Goal: Task Accomplishment & Management: Use online tool/utility

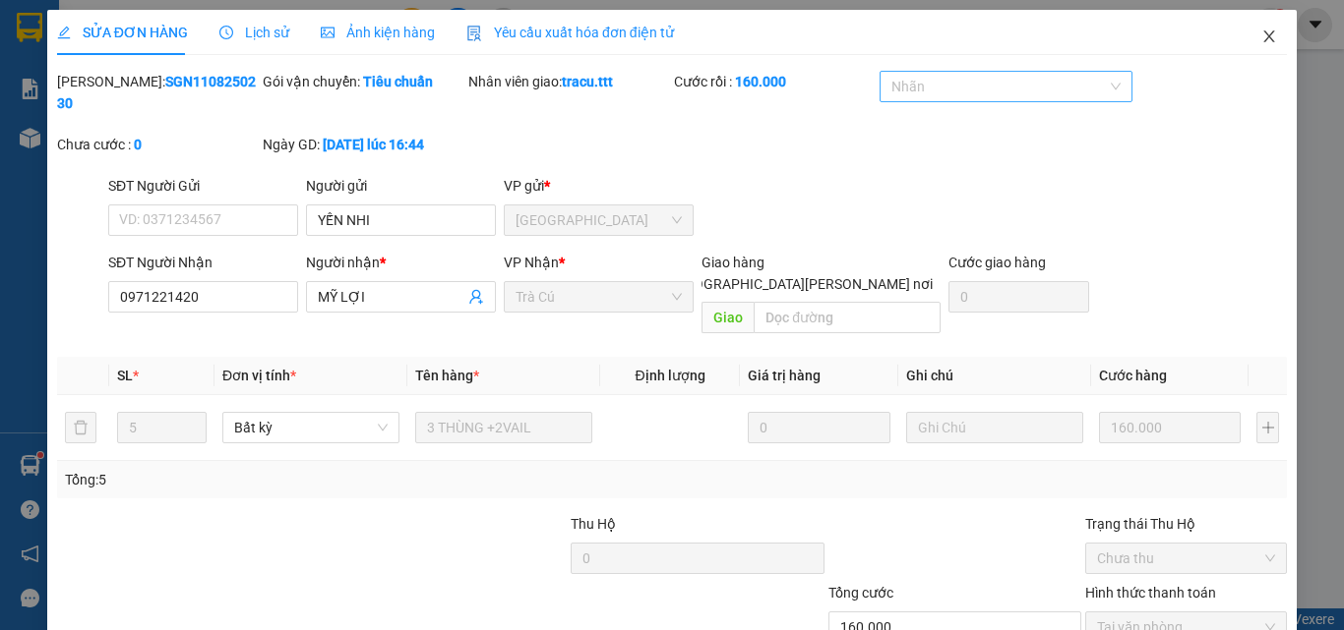
drag, startPoint x: 1257, startPoint y: 43, endPoint x: 1080, endPoint y: 93, distance: 184.0
click at [1261, 41] on icon "close" at bounding box center [1269, 37] width 16 height 16
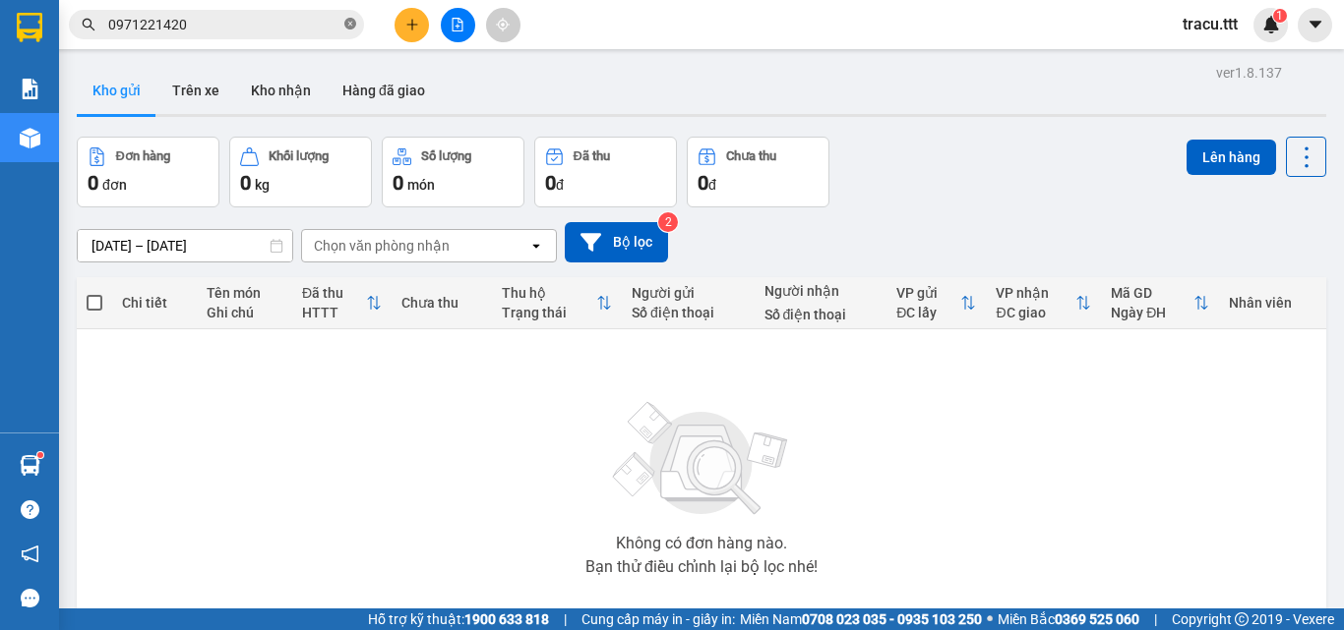
click at [351, 27] on icon "close-circle" at bounding box center [350, 24] width 12 height 12
click at [460, 26] on icon "file-add" at bounding box center [457, 25] width 14 height 14
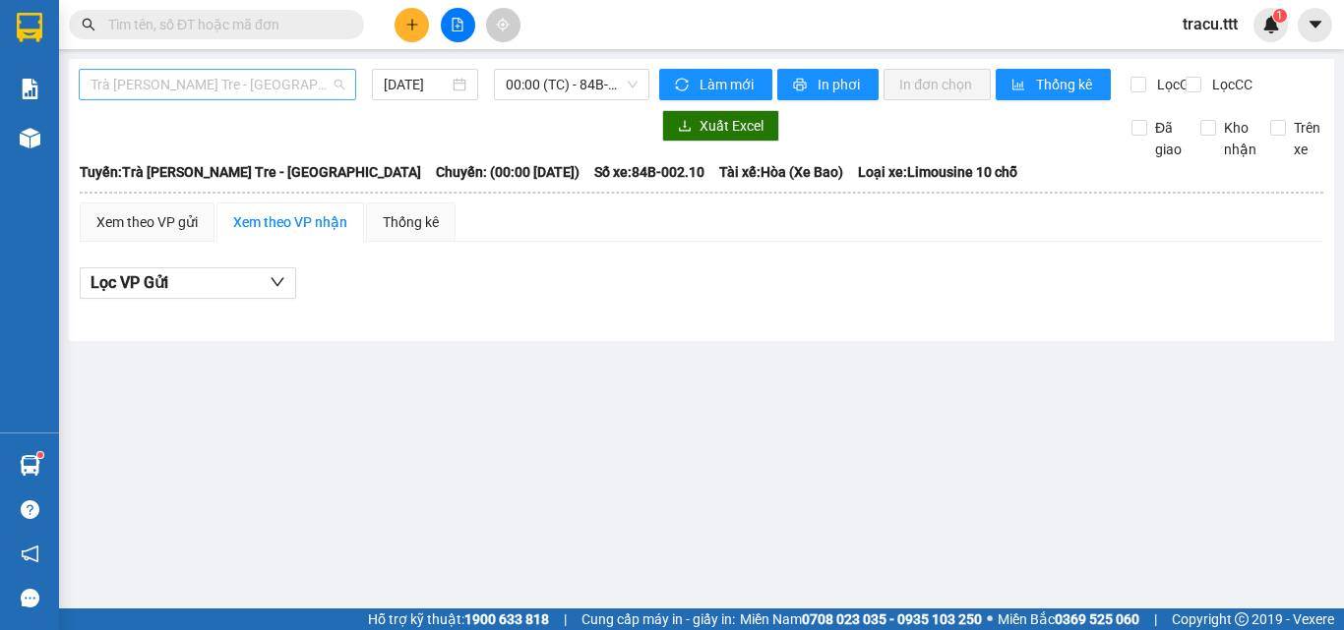
click at [187, 93] on span "Trà [PERSON_NAME] Tre - [GEOGRAPHIC_DATA]" at bounding box center [217, 85] width 254 height 30
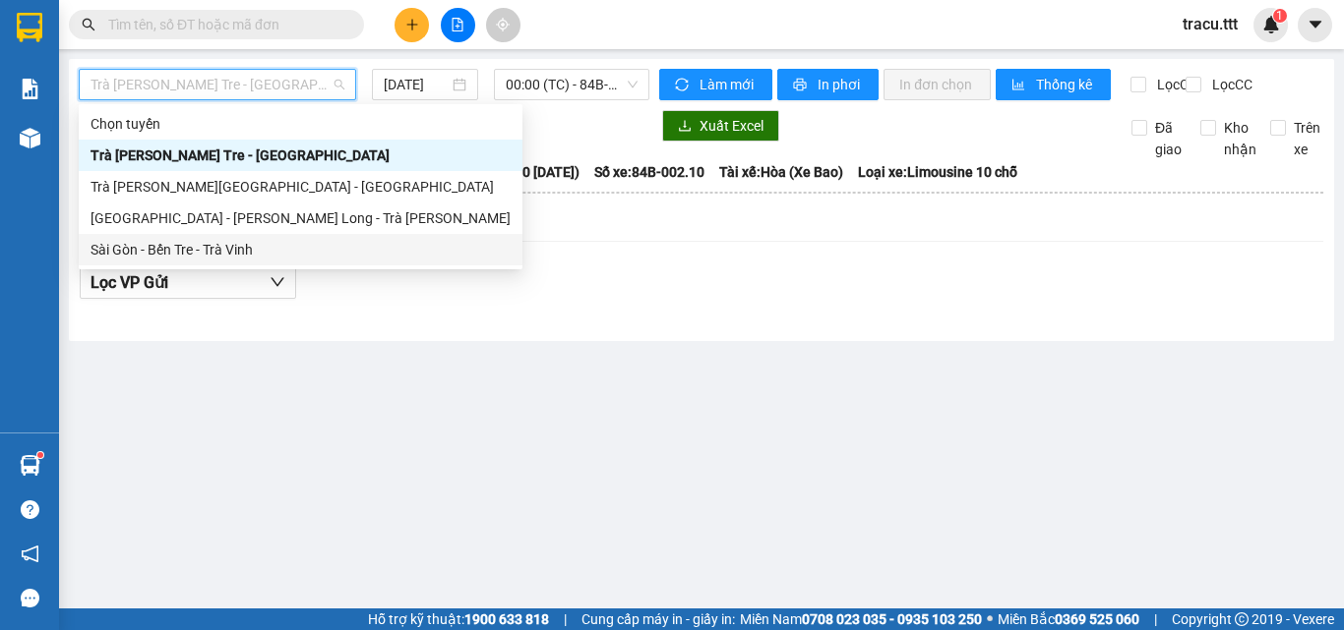
click at [238, 258] on div "Sài Gòn - Bến Tre - Trà Vinh" at bounding box center [300, 250] width 420 height 22
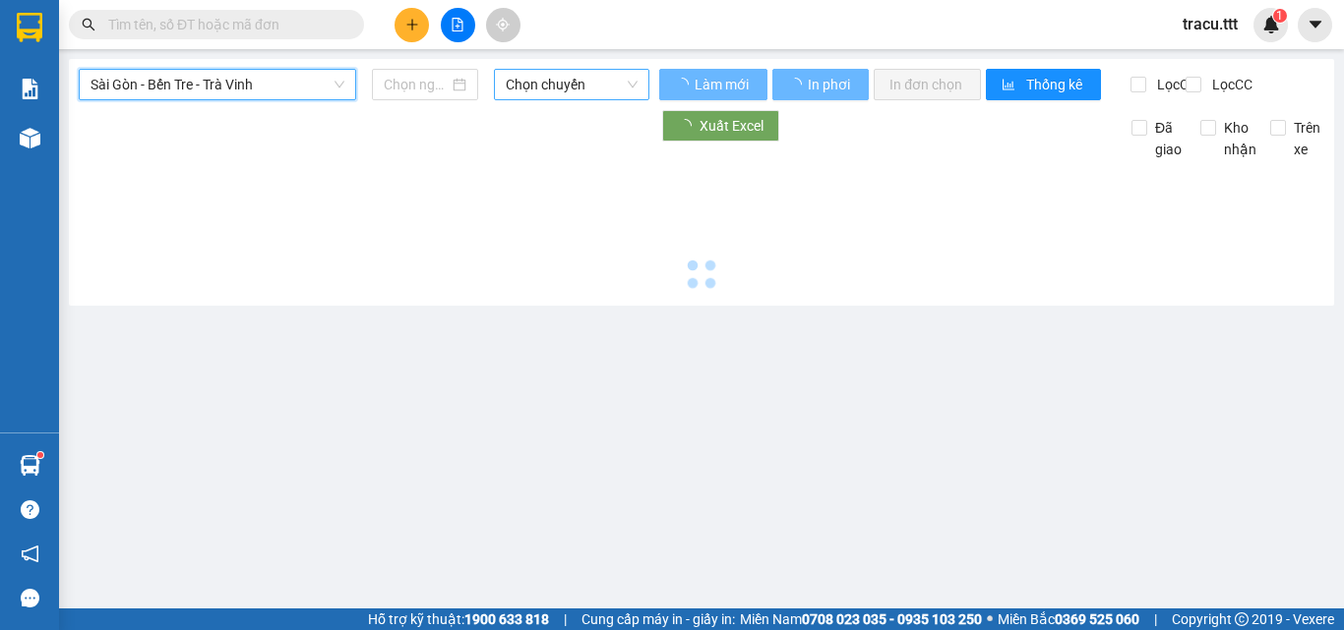
type input "[DATE]"
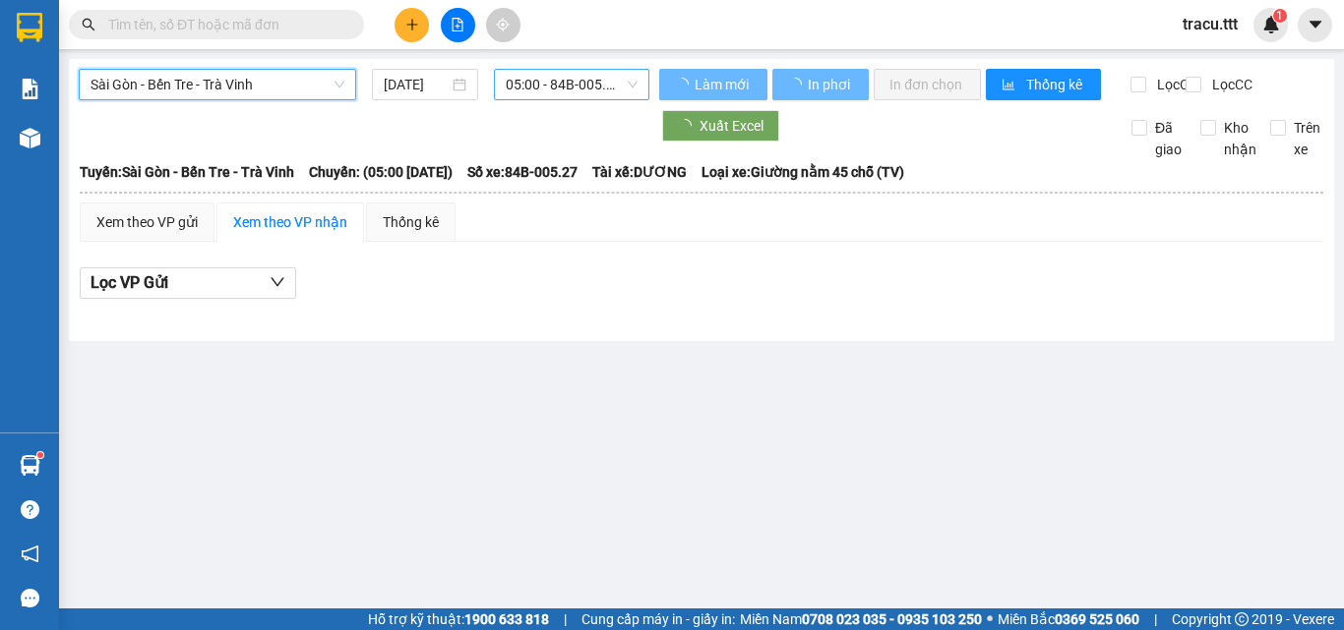
click at [540, 83] on span "05:00 - 84B-005.27" at bounding box center [572, 85] width 132 height 30
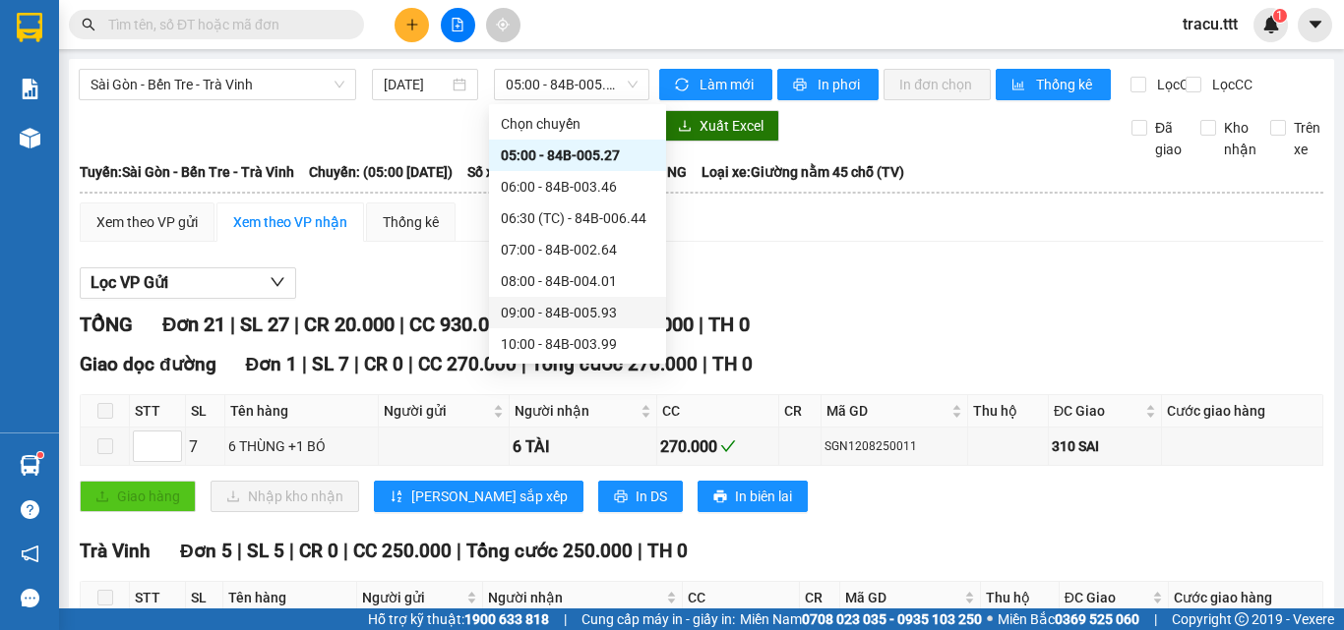
click at [872, 300] on div "Lọc VP Gửi" at bounding box center [701, 284] width 1243 height 32
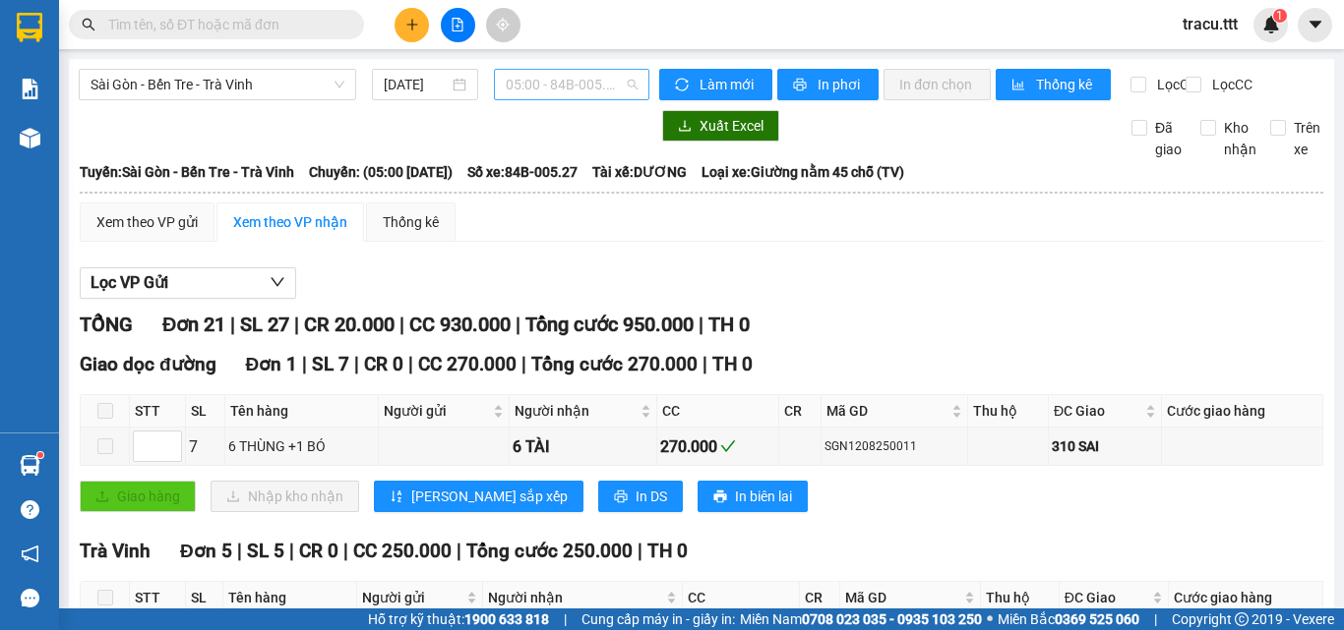
click at [518, 76] on span "05:00 - 84B-005.27" at bounding box center [572, 85] width 132 height 30
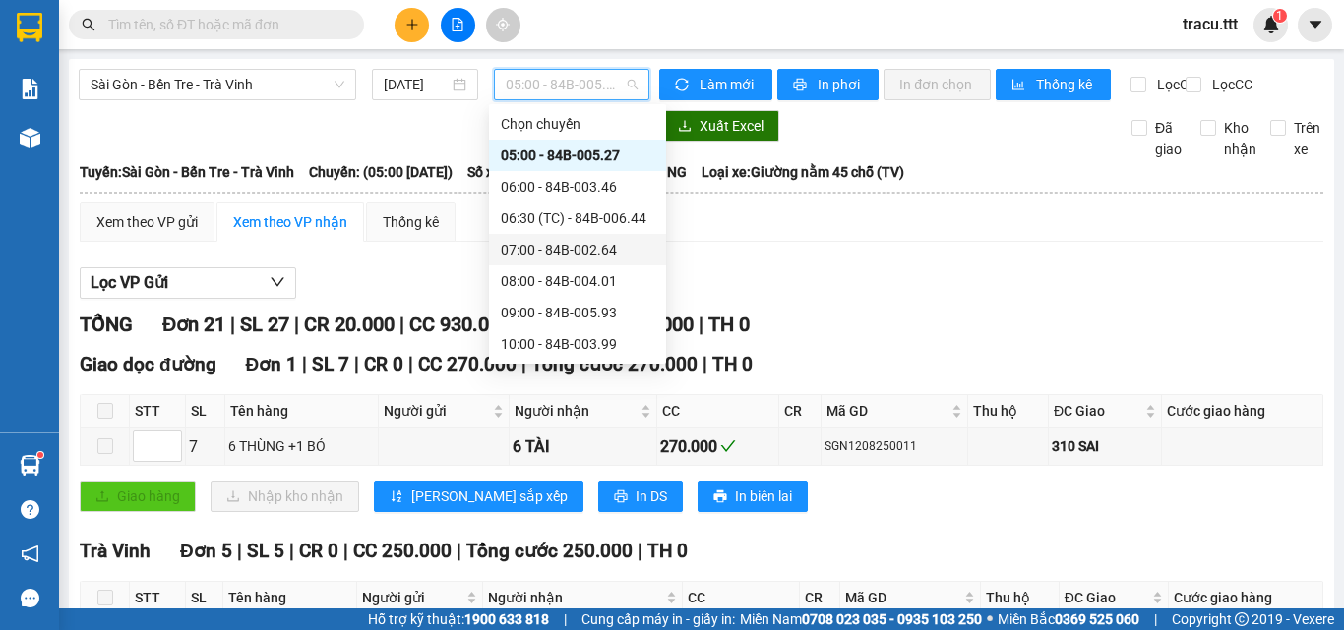
click at [530, 258] on div "07:00 - 84B-002.64" at bounding box center [577, 250] width 153 height 22
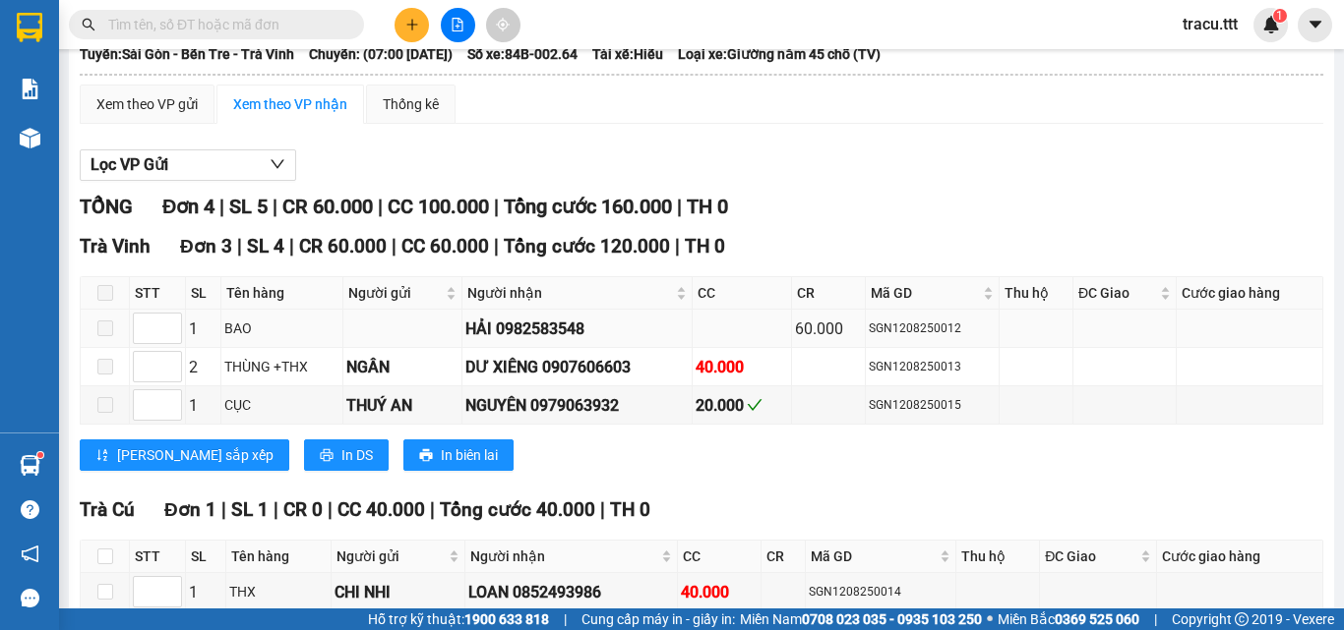
scroll to position [239, 0]
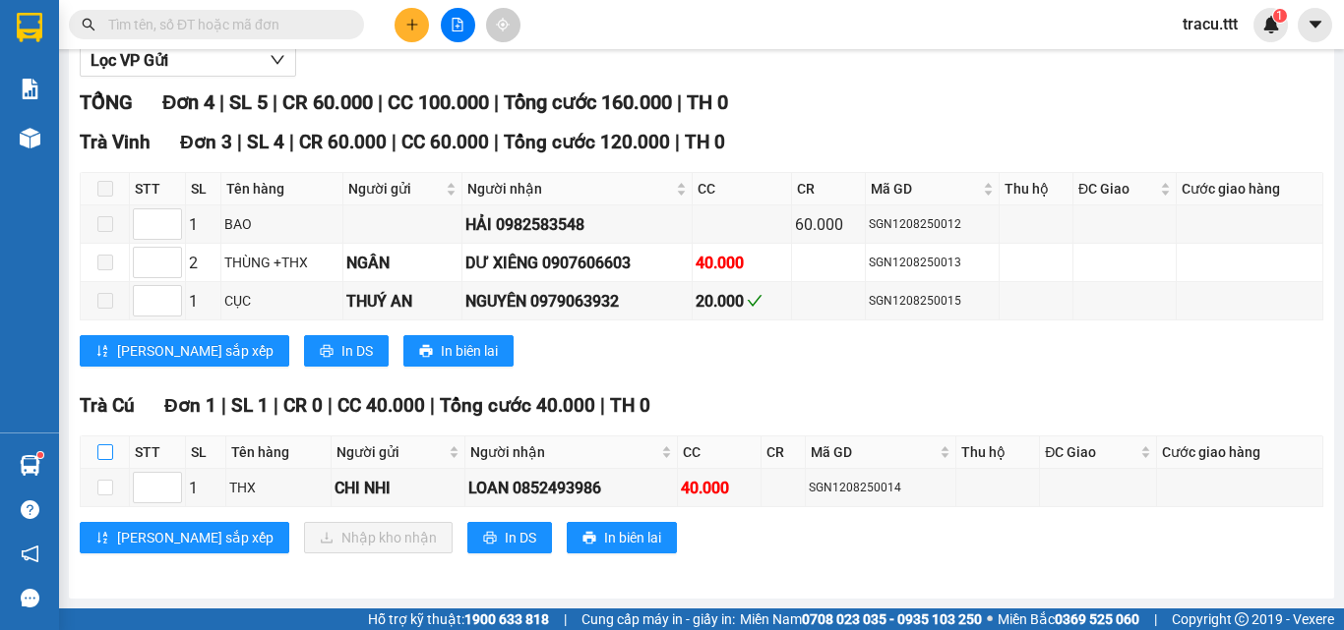
click at [100, 453] on input "checkbox" at bounding box center [105, 453] width 16 height 16
checkbox input "true"
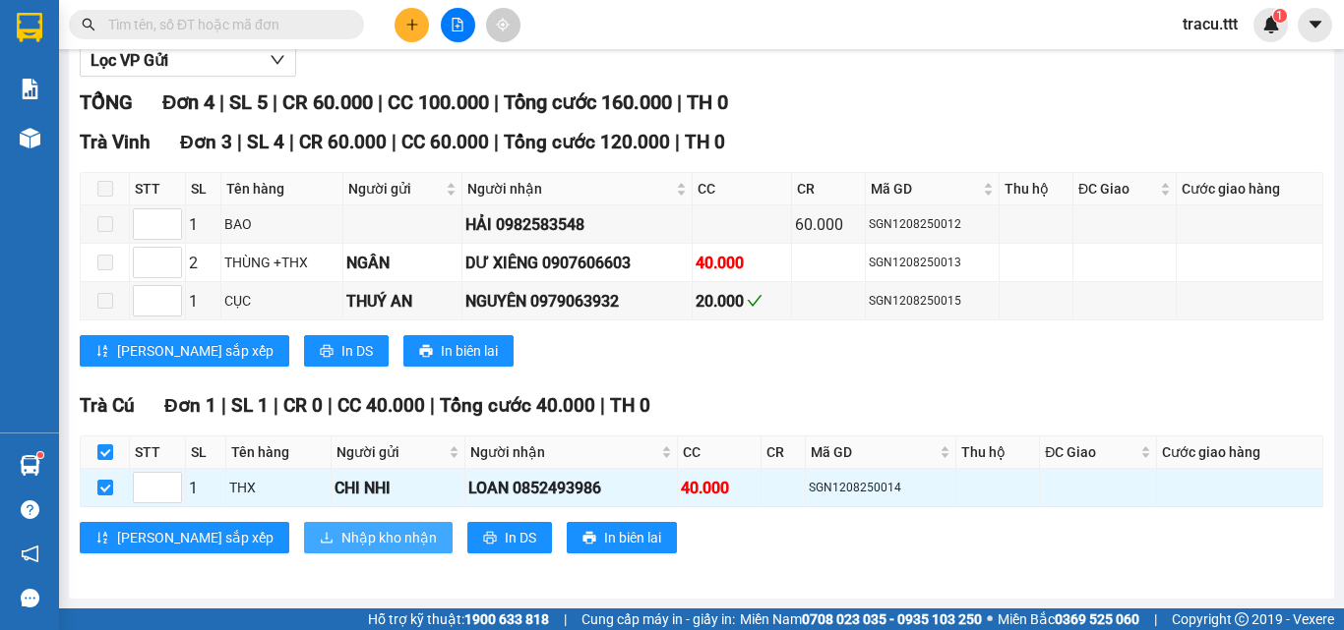
click at [304, 553] on button "Nhập kho nhận" at bounding box center [378, 537] width 149 height 31
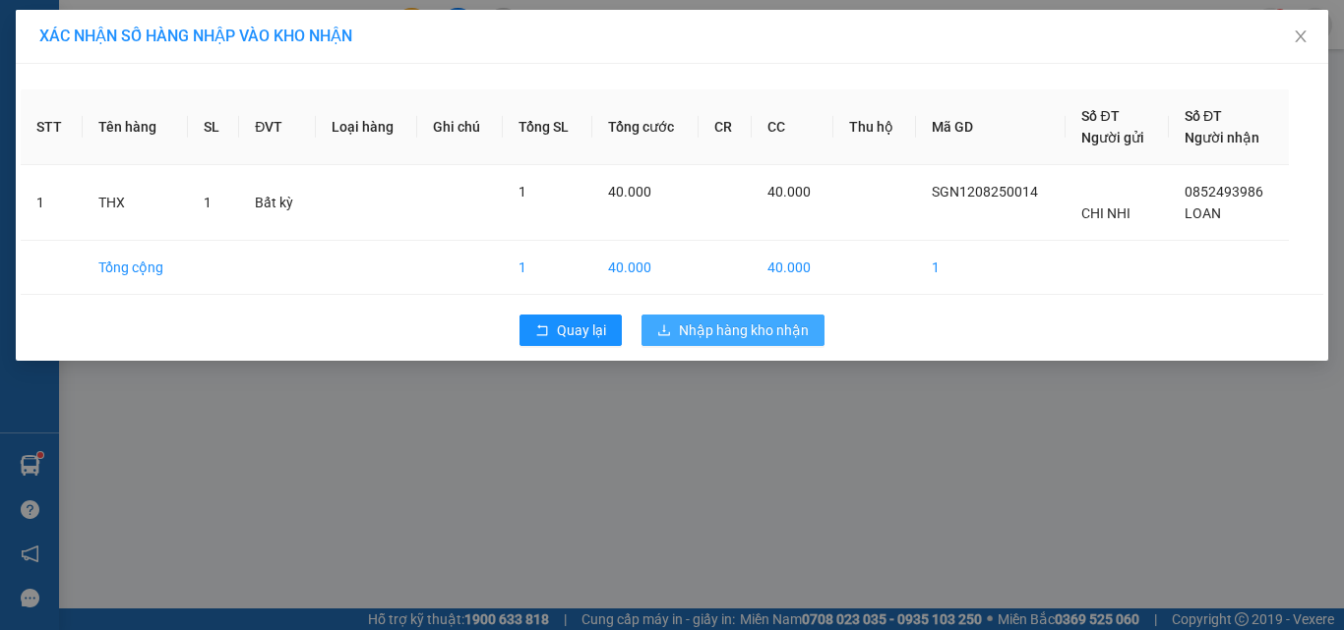
click at [706, 339] on span "Nhập hàng kho nhận" at bounding box center [744, 331] width 130 height 22
